Goal: Task Accomplishment & Management: Manage account settings

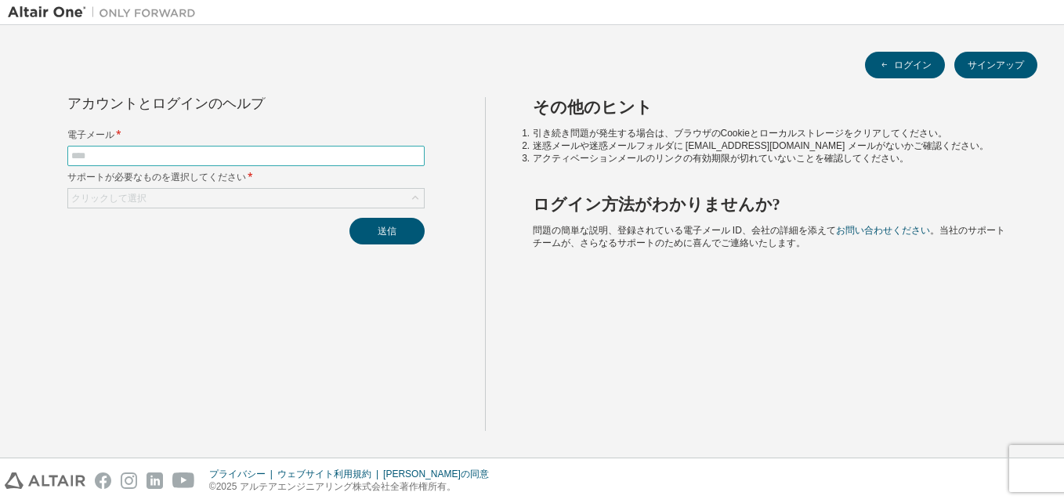
click at [210, 146] on span at bounding box center [245, 156] width 357 height 20
click at [204, 154] on input "text" at bounding box center [245, 156] width 349 height 13
type input "**********"
click at [285, 197] on div "クリックして選択" at bounding box center [246, 198] width 356 height 19
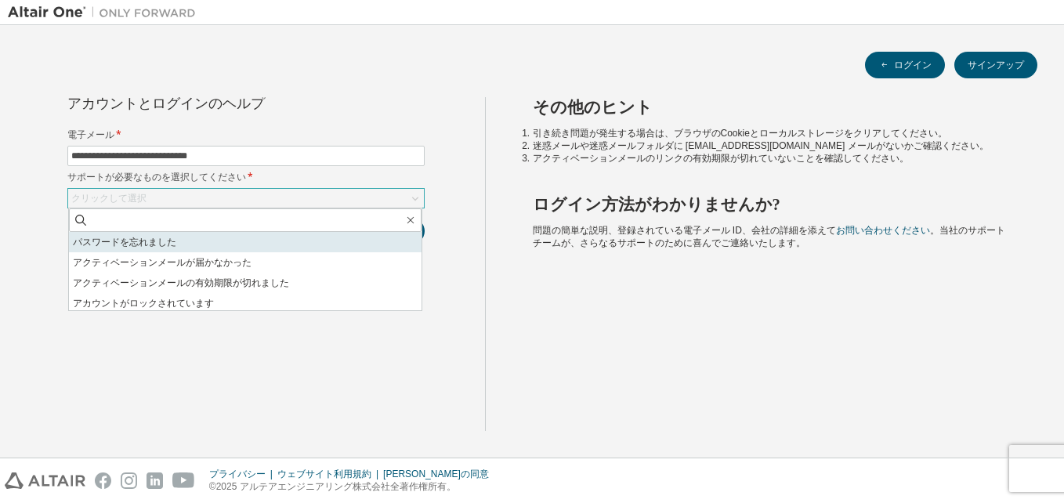
click at [267, 242] on li "パスワードを忘れました" at bounding box center [245, 242] width 353 height 20
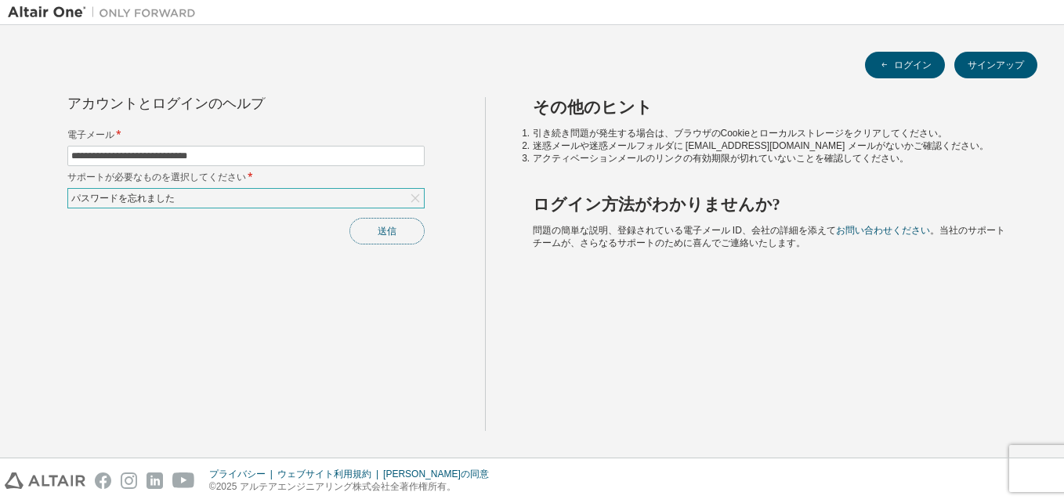
click at [386, 237] on button "送信" at bounding box center [386, 231] width 75 height 27
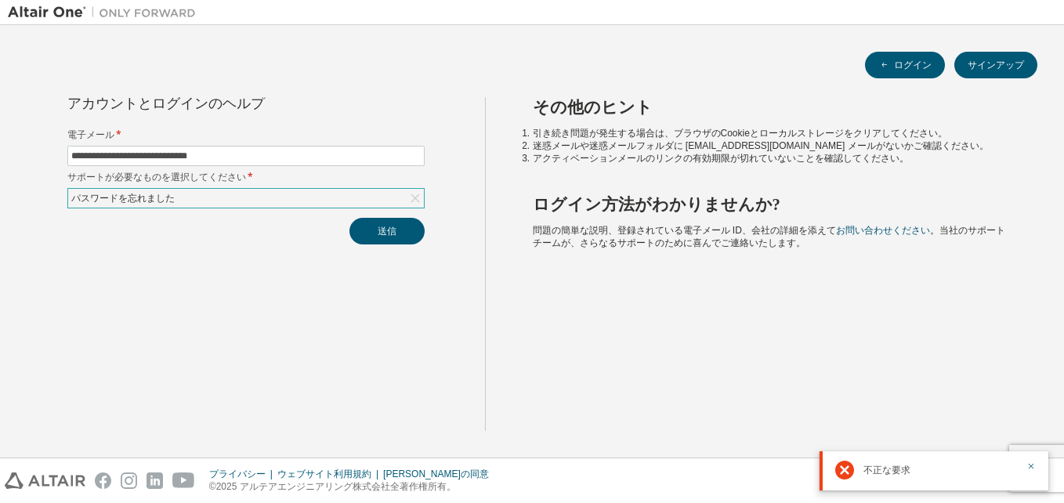
click at [951, 470] on div "不正な要求" at bounding box center [940, 470] width 154 height 19
click at [1033, 463] on icon "button" at bounding box center [1030, 466] width 9 height 9
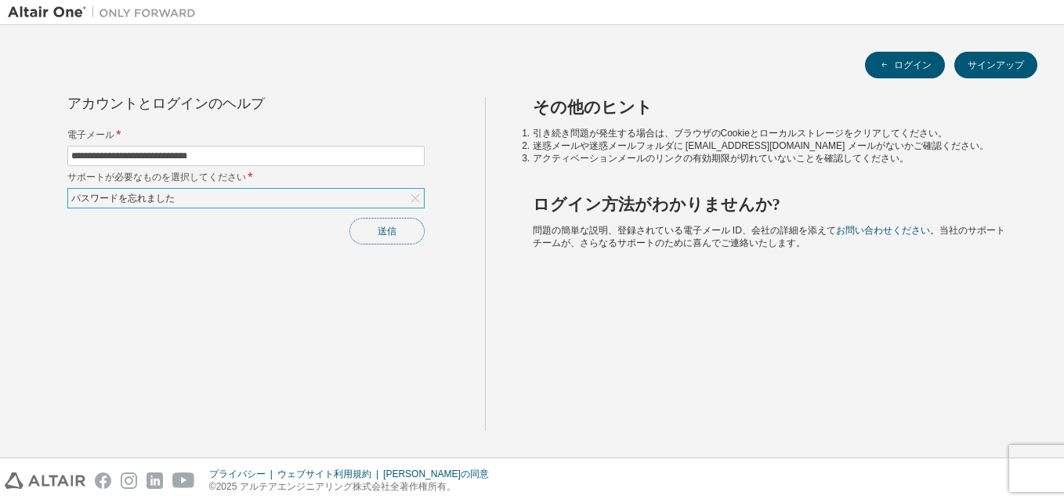
click at [385, 232] on button "送信" at bounding box center [386, 231] width 75 height 27
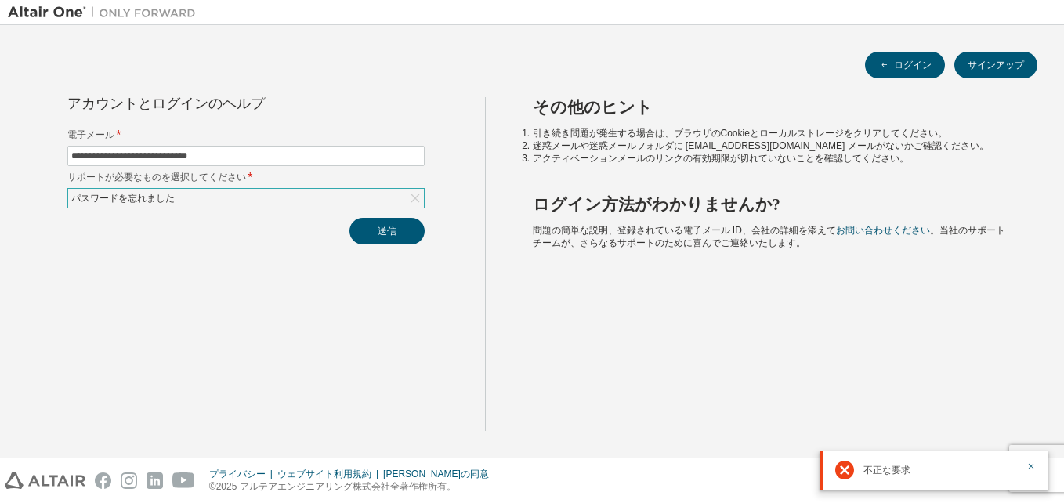
drag, startPoint x: 881, startPoint y: 471, endPoint x: 872, endPoint y: 470, distance: 8.7
click at [880, 471] on span "不正な要求" at bounding box center [886, 470] width 47 height 13
click at [887, 469] on span "不正な要求" at bounding box center [886, 470] width 47 height 13
click at [1030, 469] on icon "button" at bounding box center [1030, 466] width 9 height 9
click at [503, 349] on div "その他のヒント 引き続き問題が発生する場合は、ブラウザのCookieとローカルストレージをクリアしてください。 迷惑メールや迷惑メールフォルダに [EMAIL…" at bounding box center [771, 264] width 572 height 334
